Goal: Find specific page/section: Find specific page/section

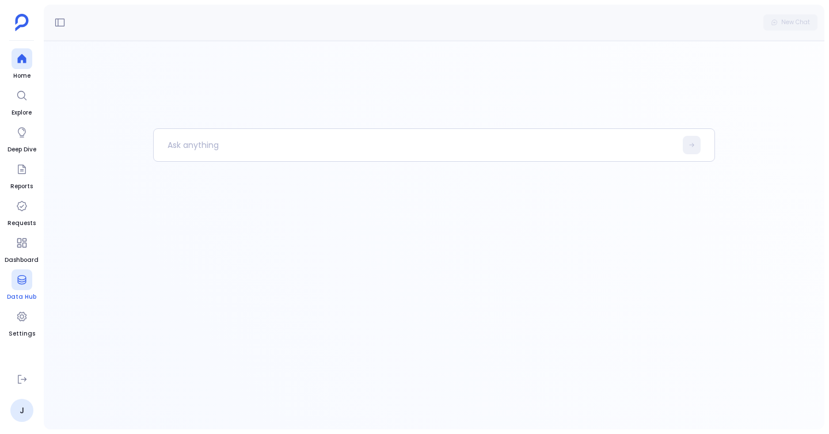
click at [17, 288] on div at bounding box center [22, 279] width 21 height 21
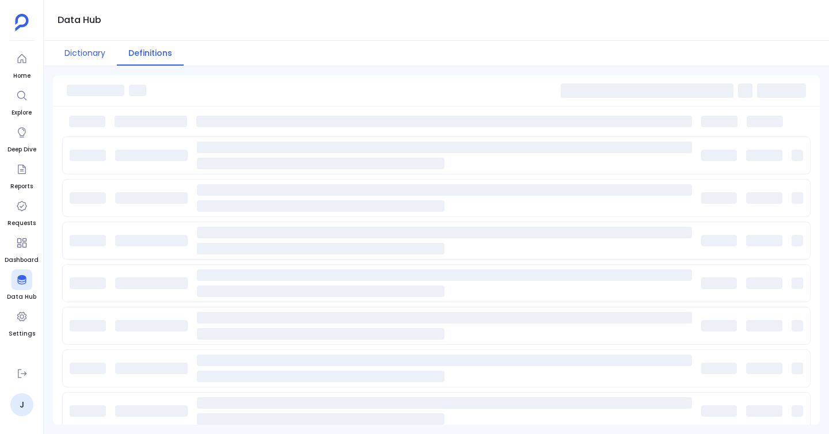
click at [78, 50] on button "Dictionary" at bounding box center [85, 53] width 64 height 25
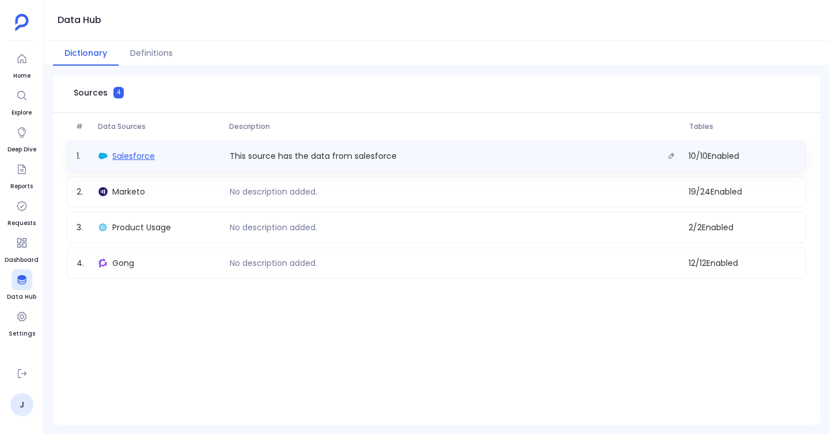
click at [127, 151] on span "Salesforce" at bounding box center [133, 156] width 43 height 12
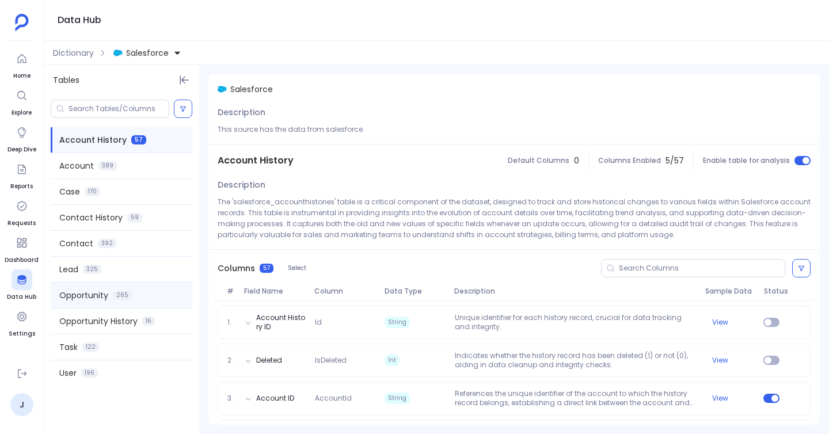
click at [98, 289] on div "Opportunity 265" at bounding box center [122, 295] width 142 height 25
